Goal: Task Accomplishment & Management: Manage account settings

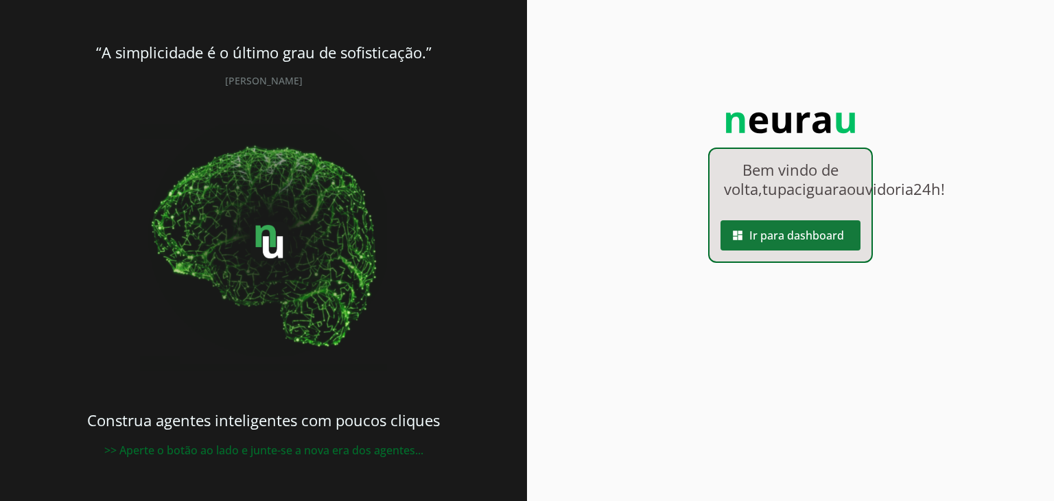
click at [840, 252] on span at bounding box center [791, 235] width 140 height 33
click at [0, 0] on slot "dashboard" at bounding box center [0, 0] width 0 height 0
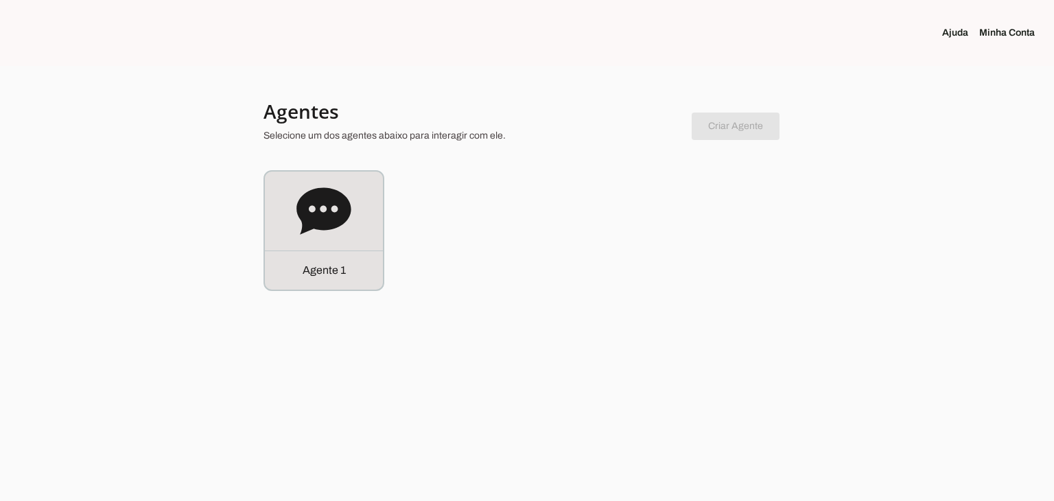
click at [997, 32] on link "Minha Conta" at bounding box center [1012, 33] width 67 height 14
